Goal: Information Seeking & Learning: Learn about a topic

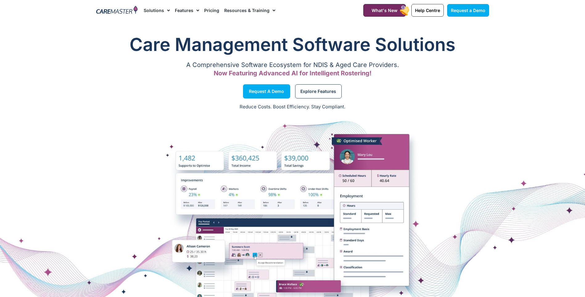
click at [202, 7] on li "Pricing" at bounding box center [212, 10] width 20 height 21
click at [207, 18] on link "Pricing" at bounding box center [211, 10] width 15 height 21
click at [210, 16] on link "Pricing" at bounding box center [211, 10] width 15 height 21
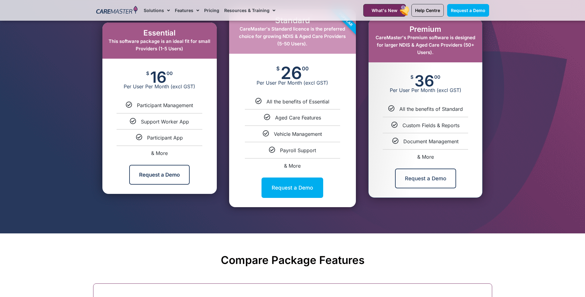
click at [295, 164] on span "& More" at bounding box center [292, 166] width 17 height 6
select select "****"
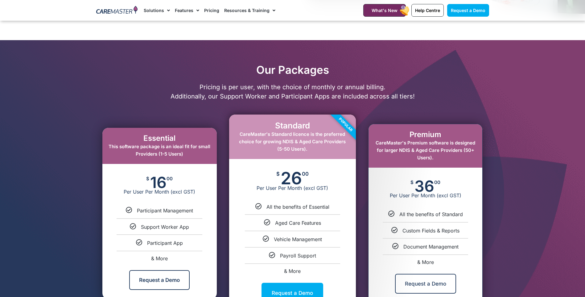
scroll to position [241, 0]
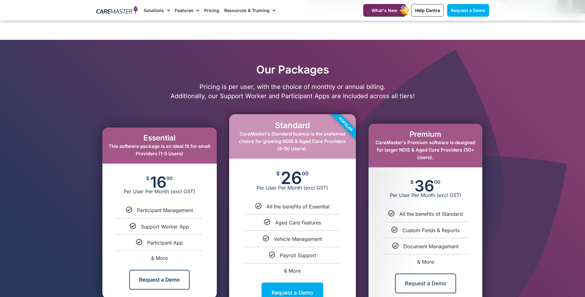
click at [420, 89] on p "Pricing is per user, with the choice of monthly or annual billing. Additionally…" at bounding box center [292, 91] width 399 height 19
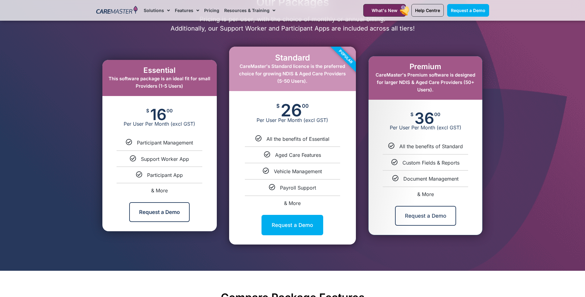
scroll to position [310, 0]
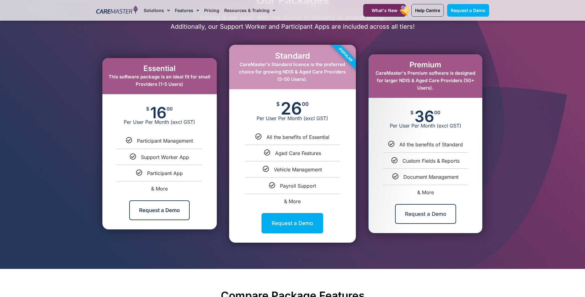
click at [293, 200] on link "& More" at bounding box center [292, 201] width 17 height 6
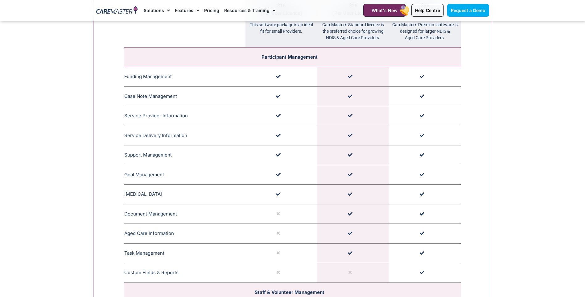
scroll to position [694, 0]
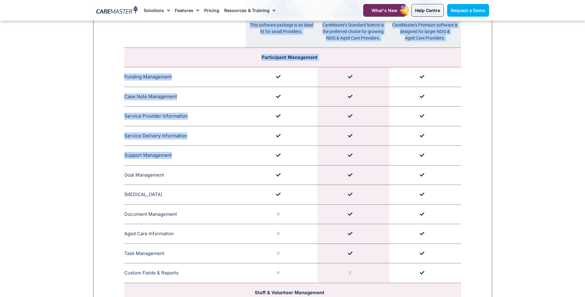
drag, startPoint x: 122, startPoint y: 153, endPoint x: 179, endPoint y: 151, distance: 56.5
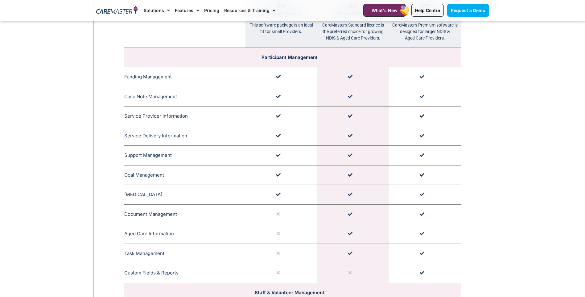
click at [179, 151] on td "Support Management CareMaster's Support Management section is capable of schedu…" at bounding box center [184, 156] width 121 height 20
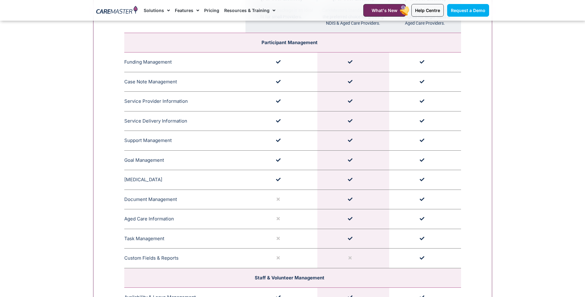
scroll to position [709, 0]
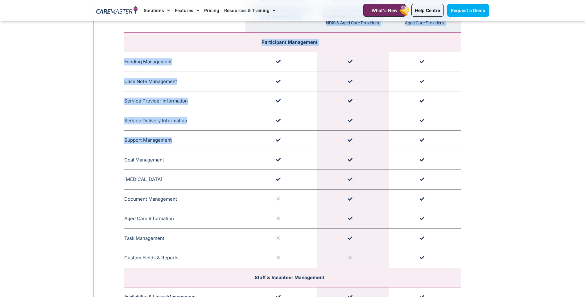
drag, startPoint x: 123, startPoint y: 140, endPoint x: 434, endPoint y: 142, distance: 310.4
click at [434, 142] on td at bounding box center [425, 141] width 72 height 20
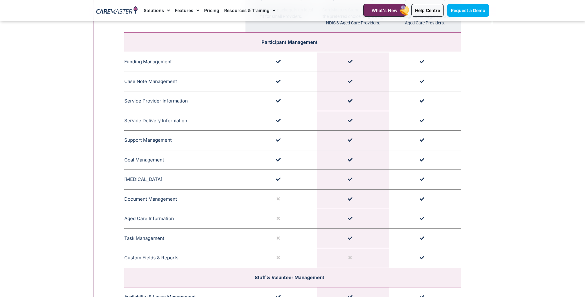
click at [130, 143] on td "Support Management CareMaster's Support Management section is capable of schedu…" at bounding box center [184, 141] width 121 height 20
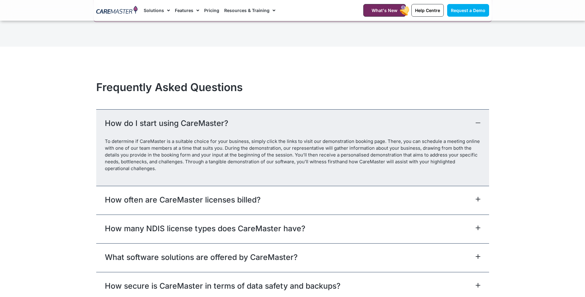
scroll to position [0, 0]
